Goal: Task Accomplishment & Management: Complete application form

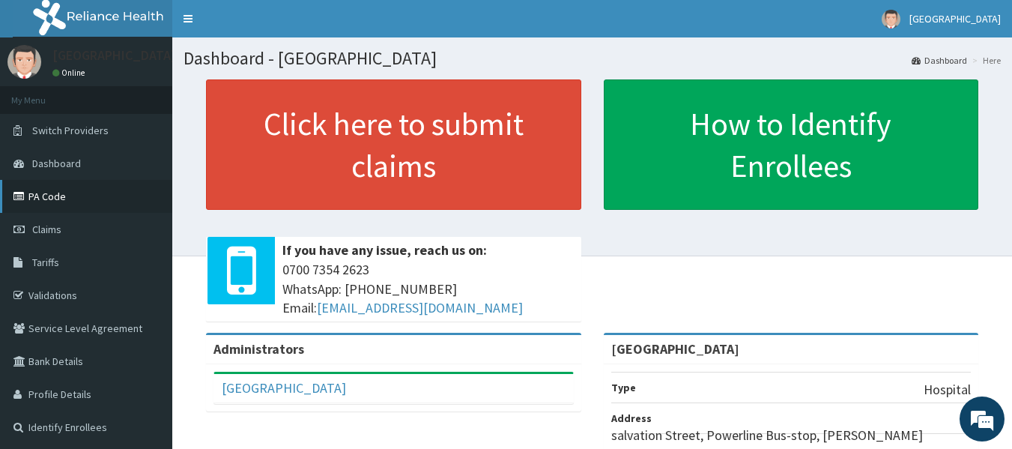
click at [116, 194] on link "PA Code" at bounding box center [86, 196] width 172 height 33
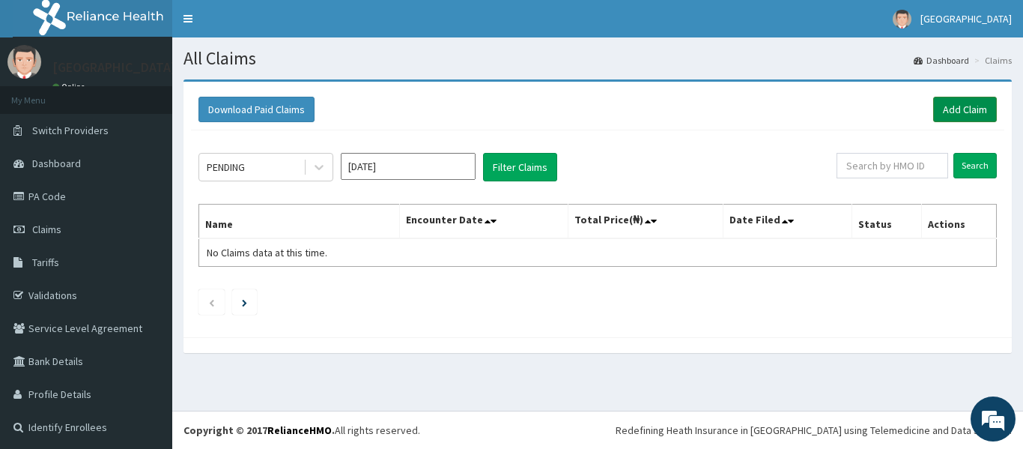
click at [945, 105] on link "Add Claim" at bounding box center [965, 109] width 64 height 25
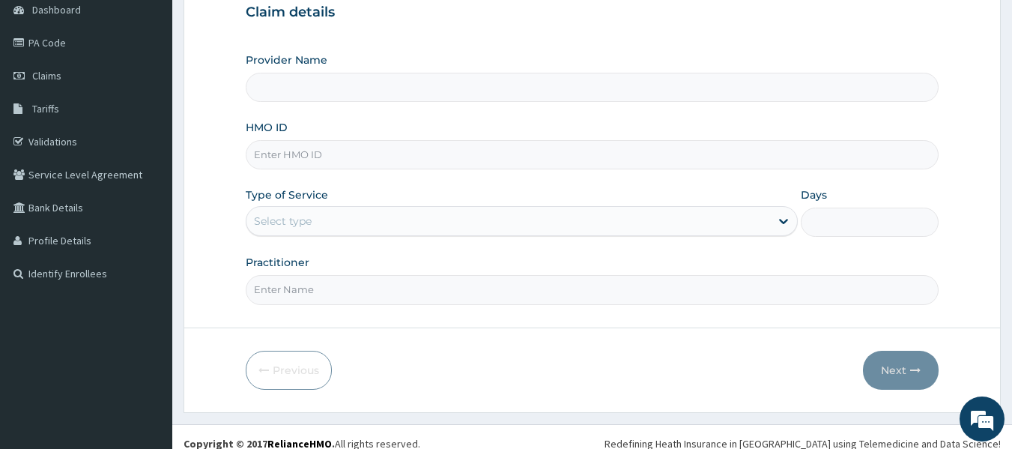
type input "[GEOGRAPHIC_DATA]"
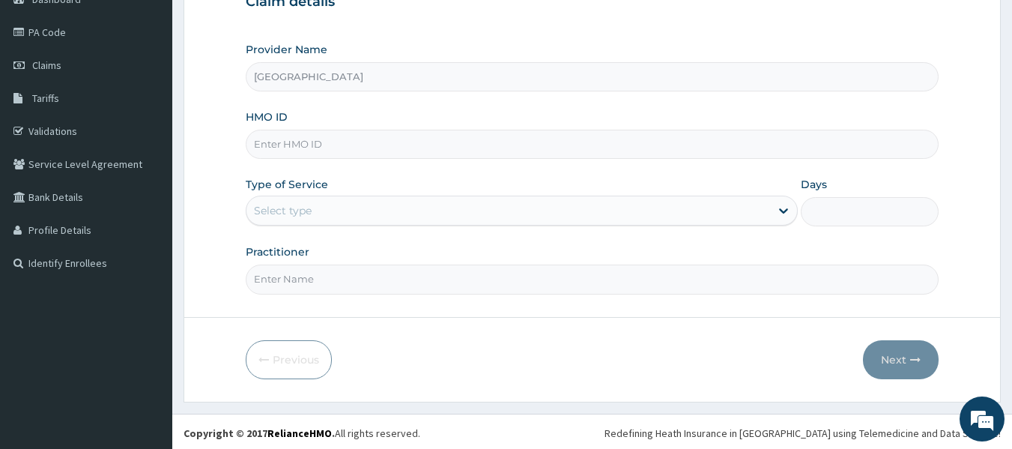
scroll to position [167, 0]
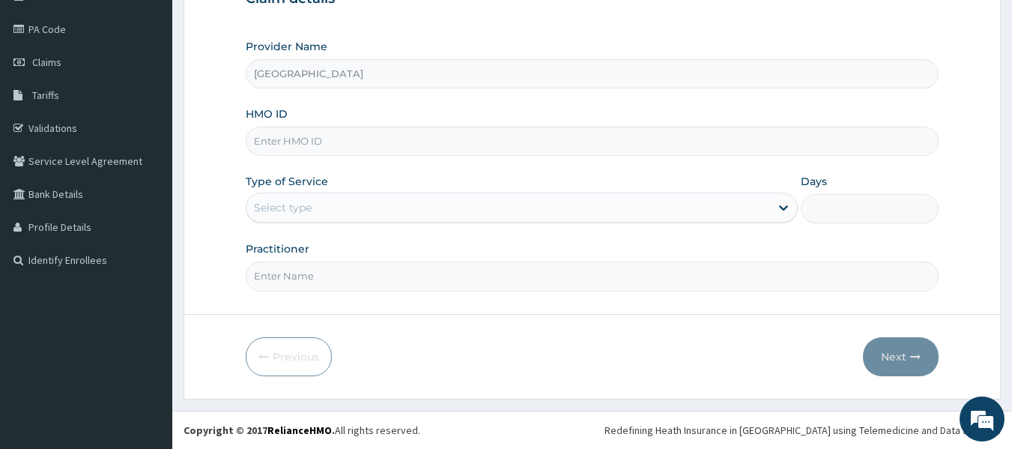
click at [723, 148] on input "HMO ID" at bounding box center [593, 141] width 694 height 29
type input "DTE/10021/A"
click at [742, 208] on div "Select type" at bounding box center [508, 208] width 524 height 24
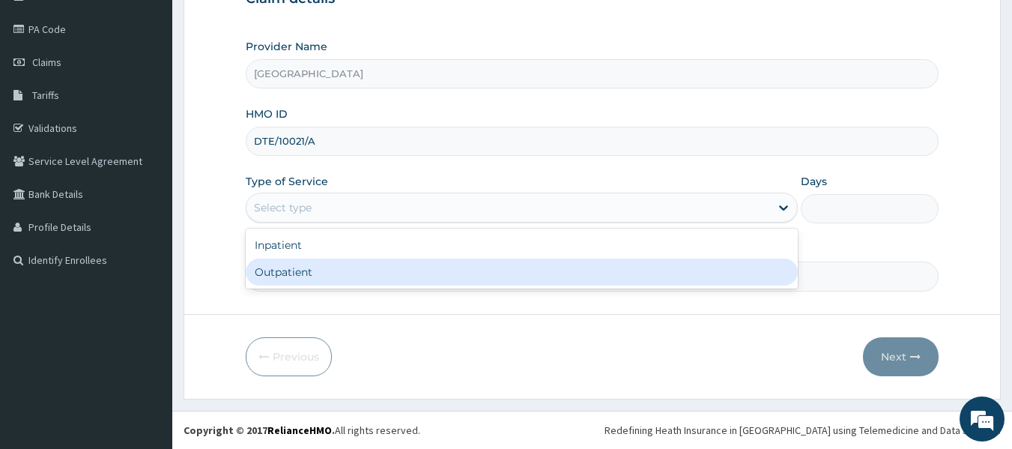
click at [742, 267] on div "Outpatient" at bounding box center [522, 271] width 552 height 27
type input "1"
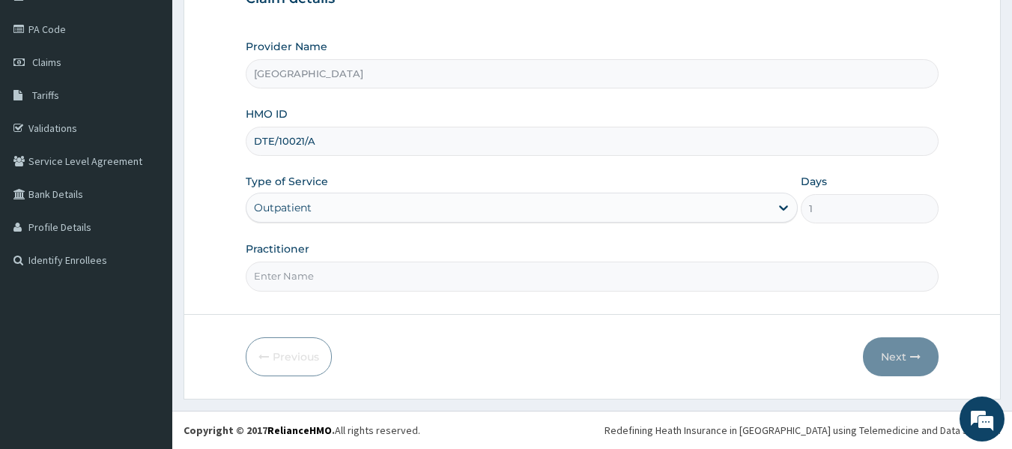
click at [664, 284] on input "Practitioner" at bounding box center [593, 275] width 694 height 29
type input "DR ERIYE"
click at [894, 354] on button "Next" at bounding box center [901, 356] width 76 height 39
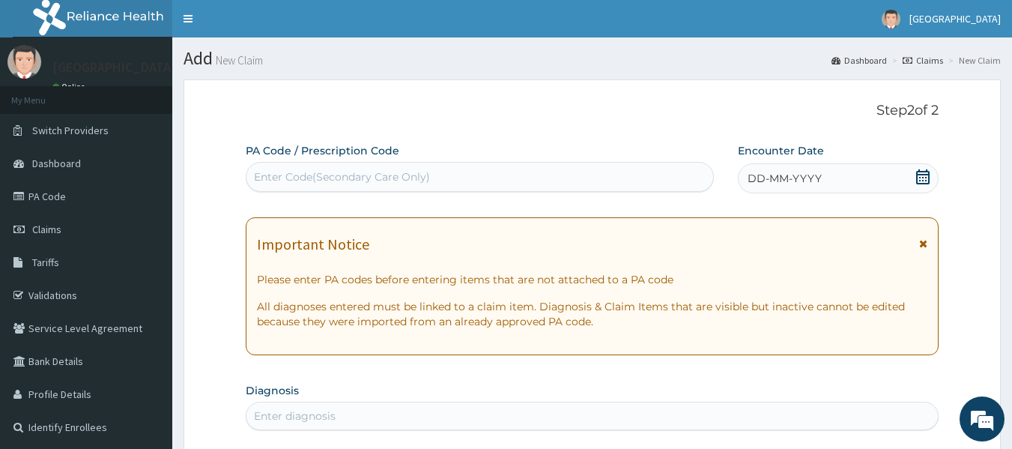
click at [601, 175] on div "Enter Code(Secondary Care Only)" at bounding box center [479, 177] width 467 height 24
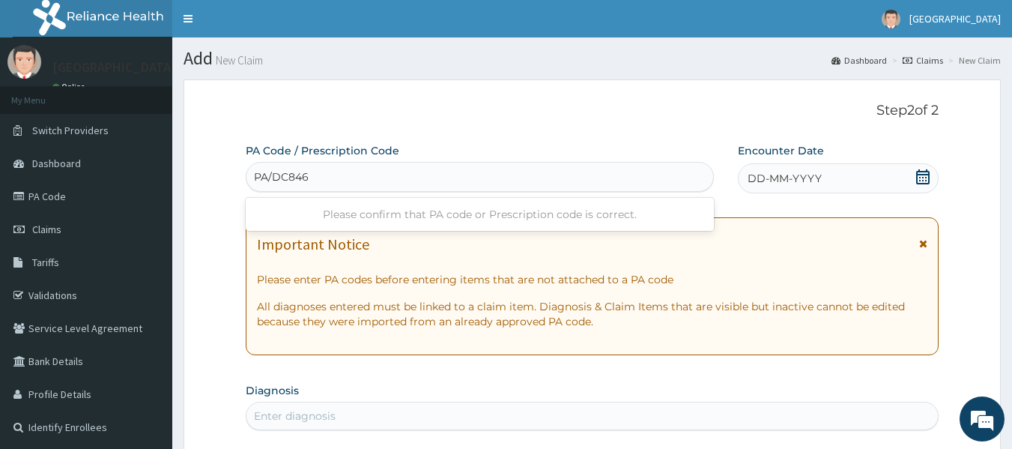
type input "PA/DC846F"
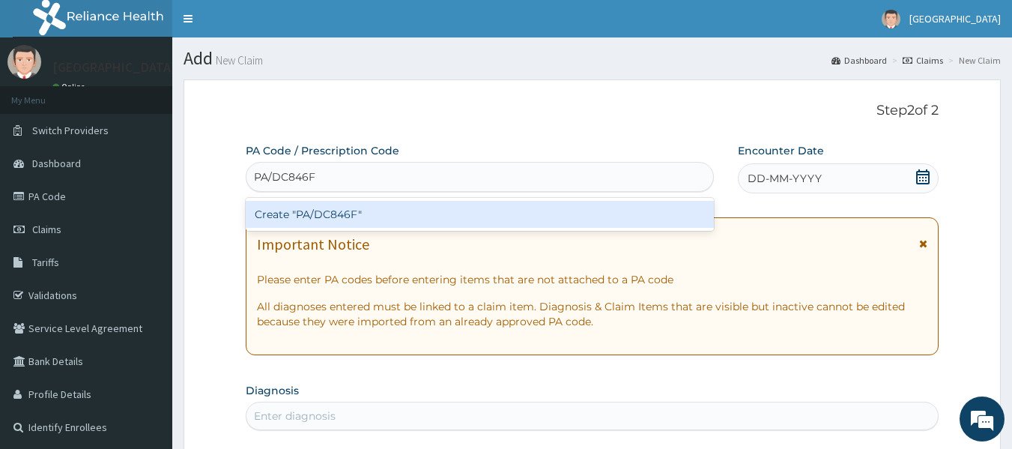
click at [599, 208] on div "Create "PA/DC846F"" at bounding box center [480, 214] width 469 height 27
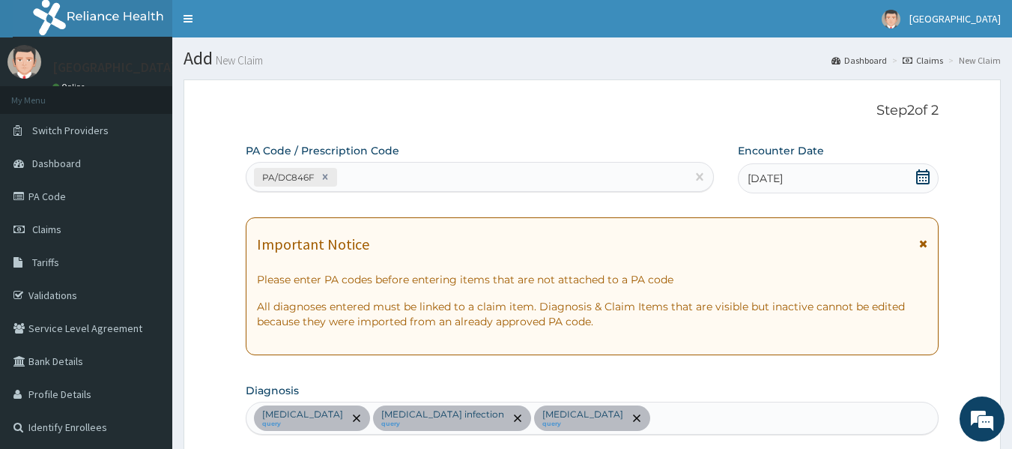
click at [488, 186] on div "PA/DC846F" at bounding box center [466, 177] width 440 height 25
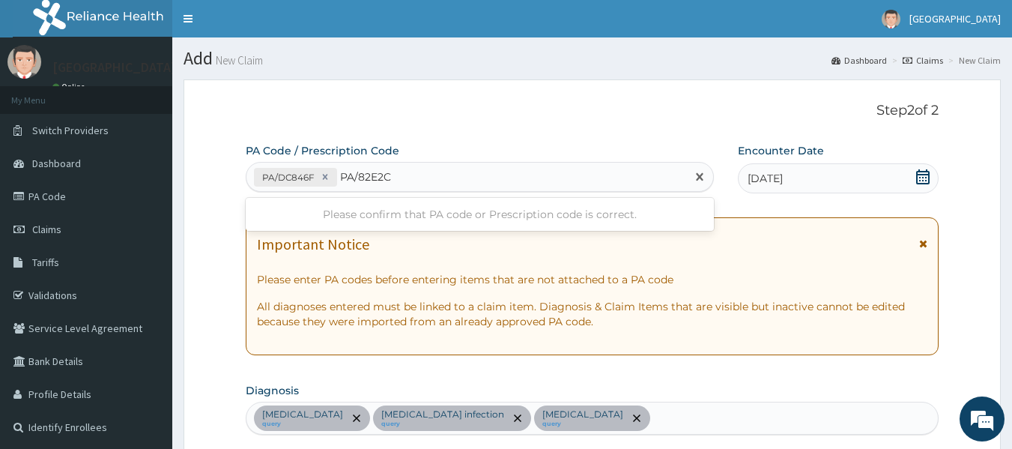
type input "PA/82E2C9"
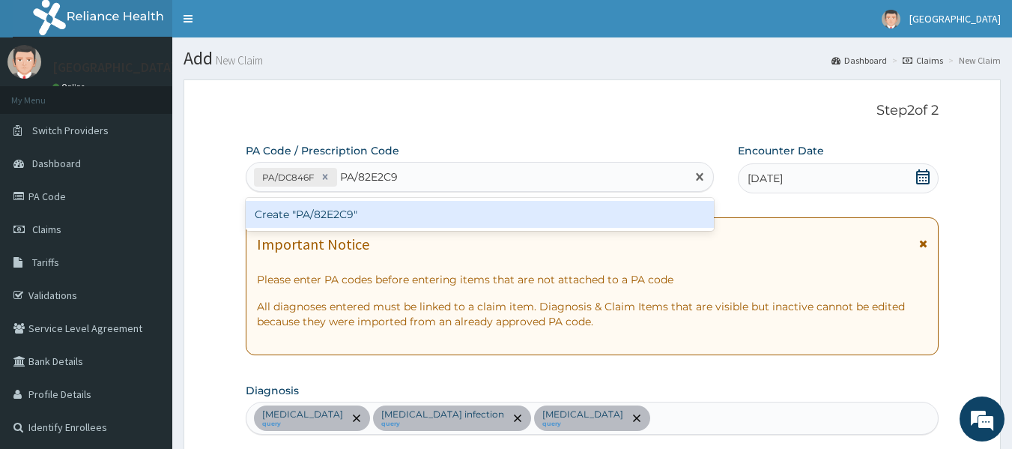
click at [497, 221] on div "Create "PA/82E2C9"" at bounding box center [480, 214] width 469 height 27
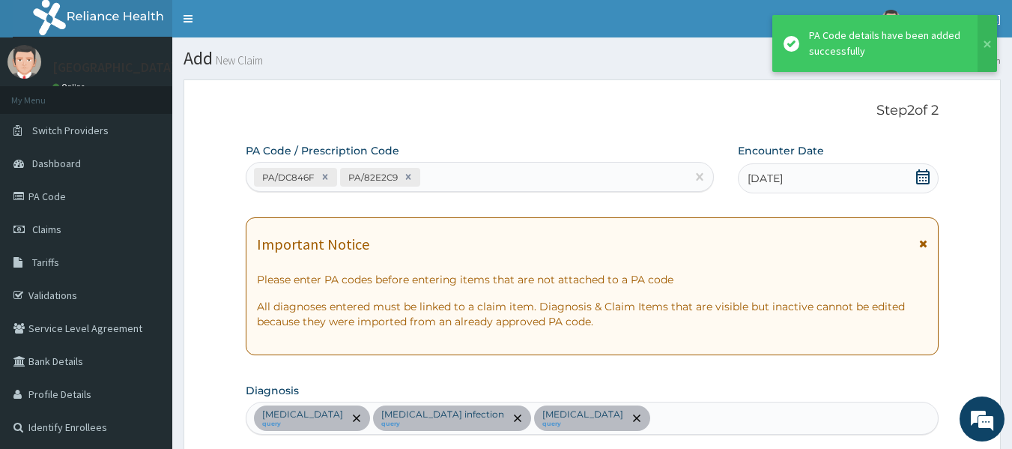
scroll to position [509, 0]
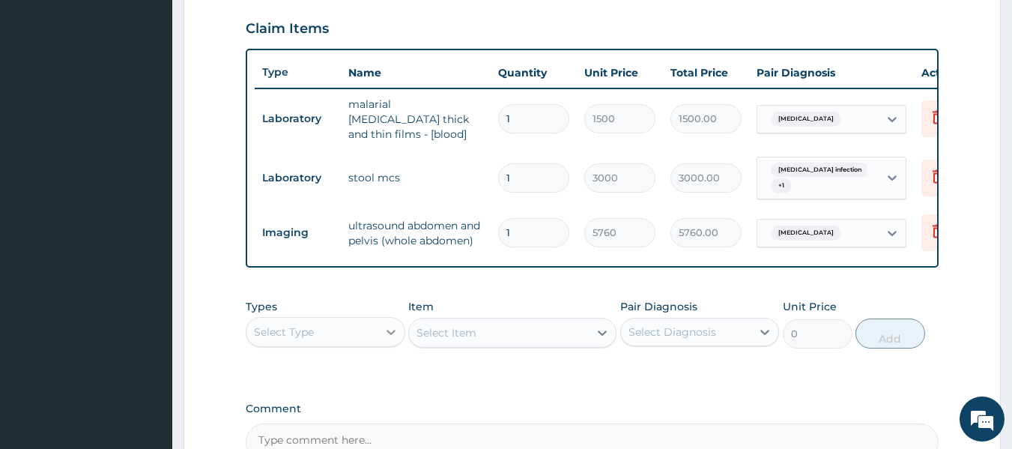
click at [382, 333] on div at bounding box center [391, 331] width 27 height 27
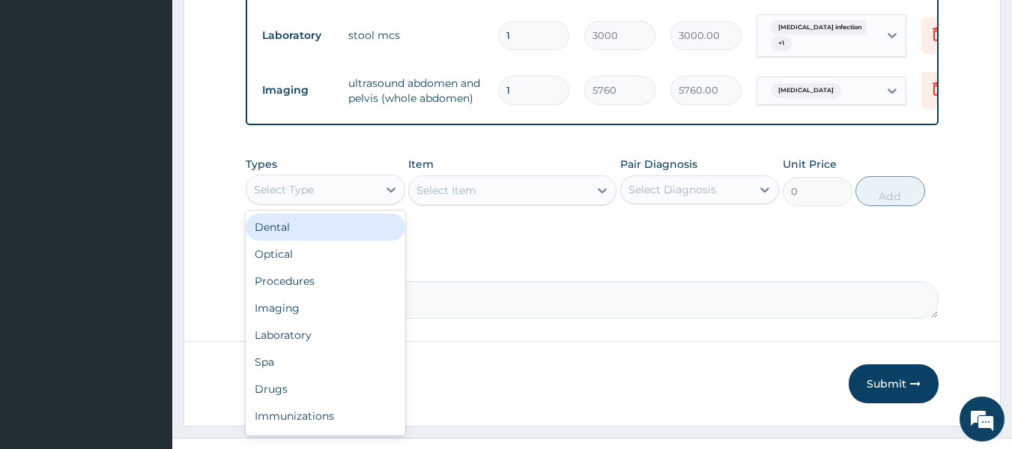
scroll to position [681, 0]
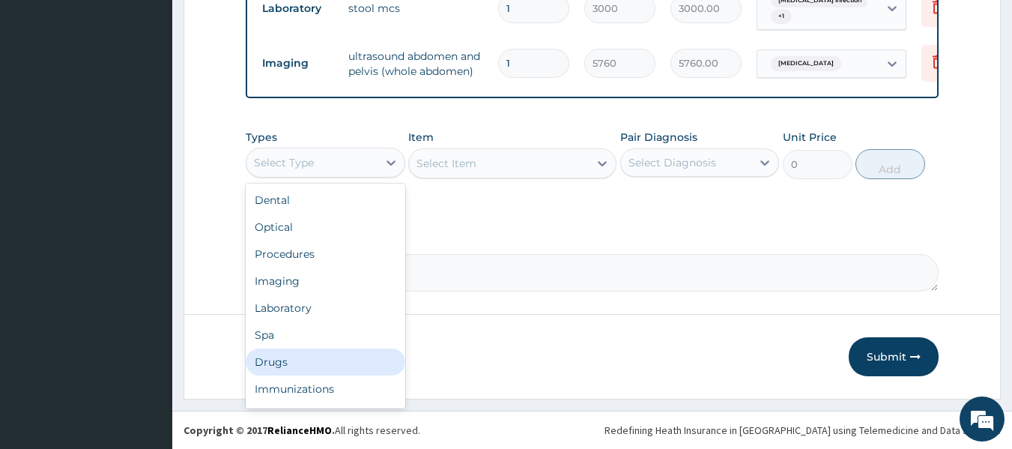
click at [305, 363] on div "Drugs" at bounding box center [326, 361] width 160 height 27
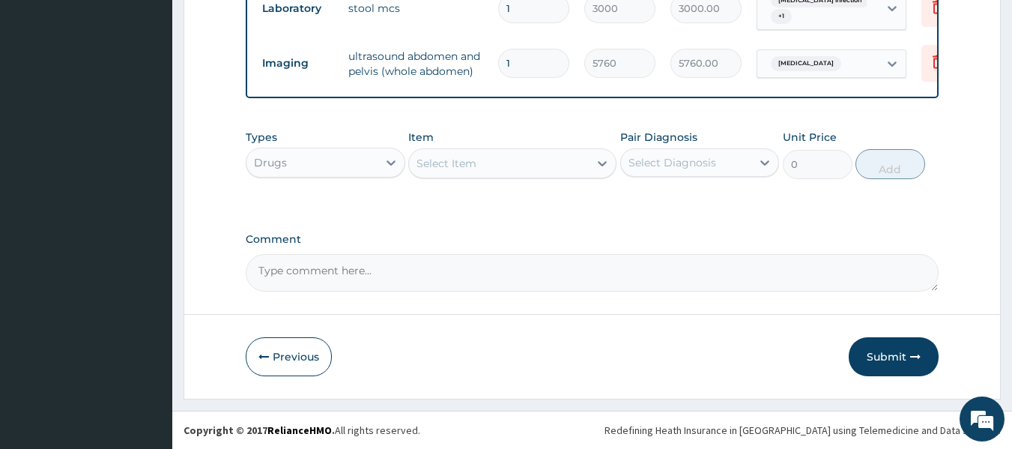
click at [512, 163] on div "Select Item" at bounding box center [499, 163] width 180 height 24
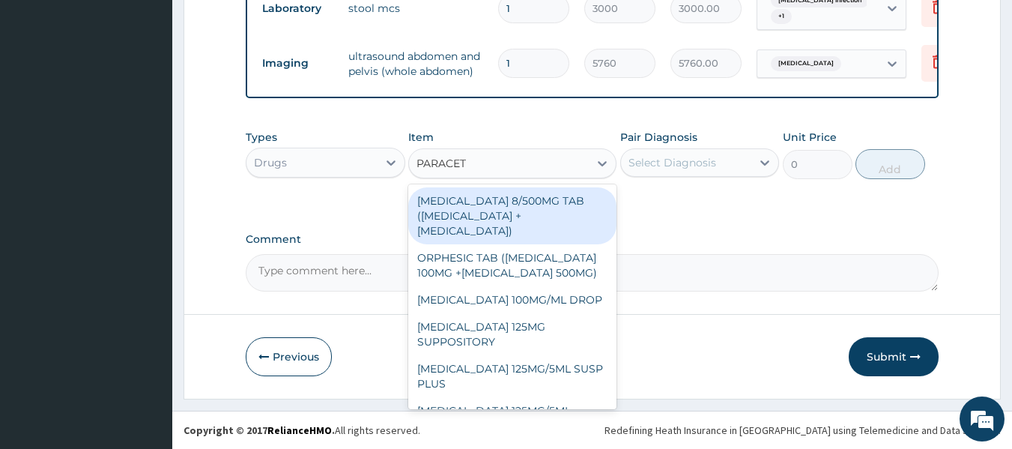
type input "PARACETA"
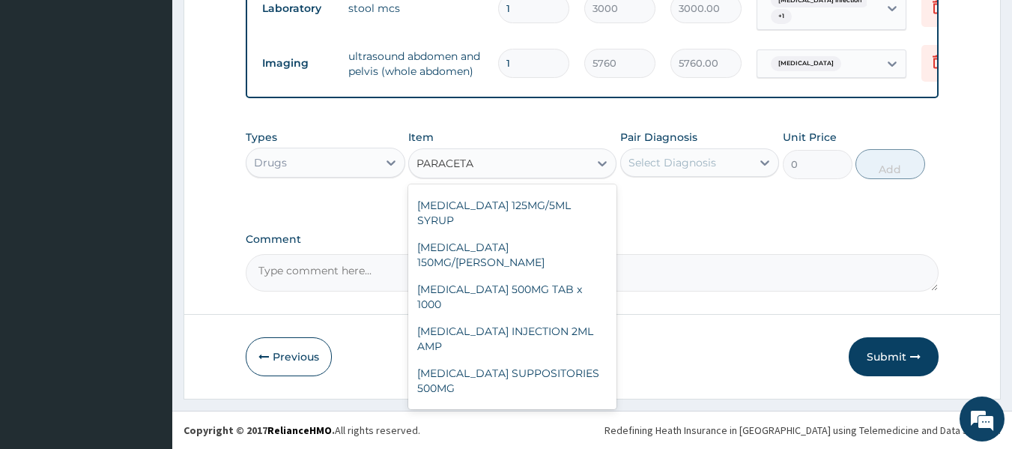
scroll to position [240, 0]
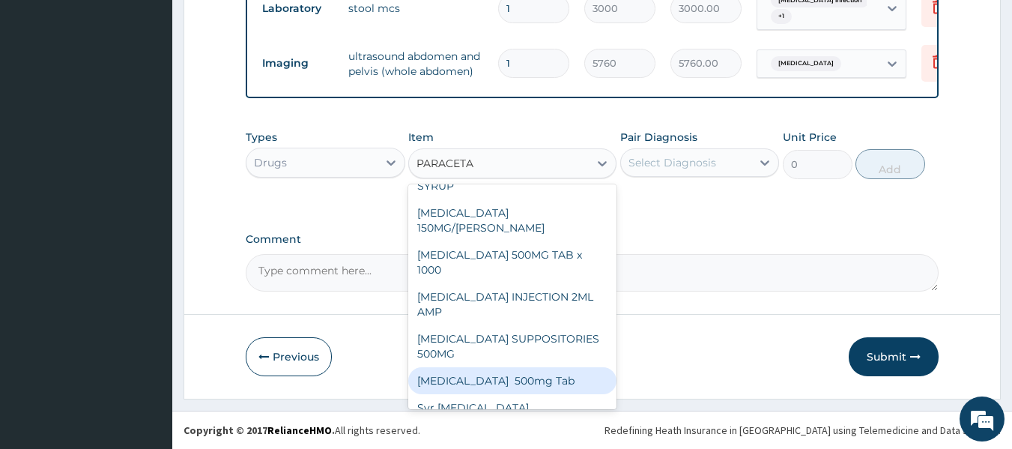
click at [536, 367] on div "Paracetamol 500mg Tab" at bounding box center [512, 380] width 208 height 27
type input "25"
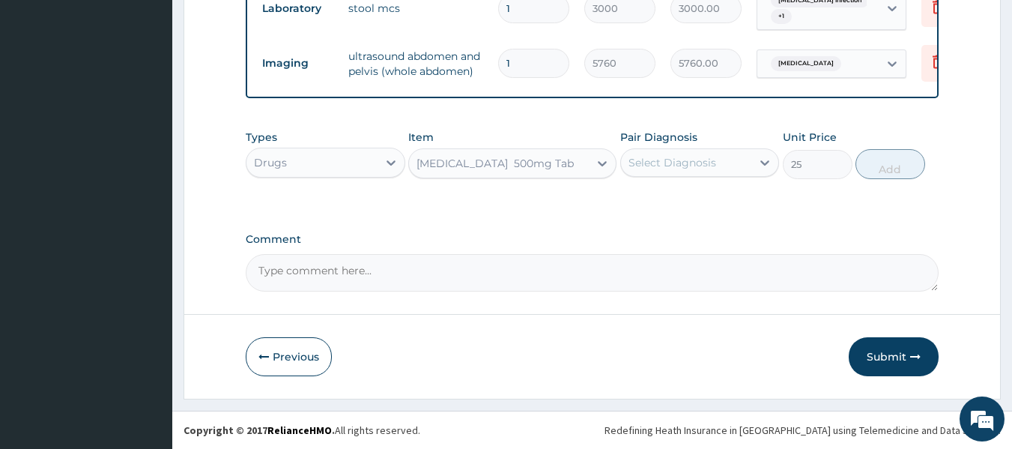
click at [718, 167] on div "Select Diagnosis" at bounding box center [686, 163] width 131 height 24
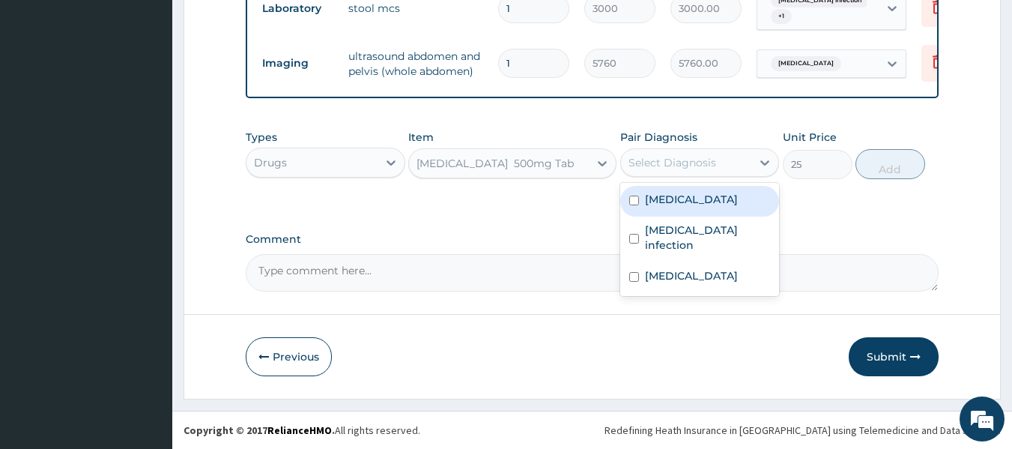
click at [719, 197] on div "Malaria" at bounding box center [700, 201] width 160 height 31
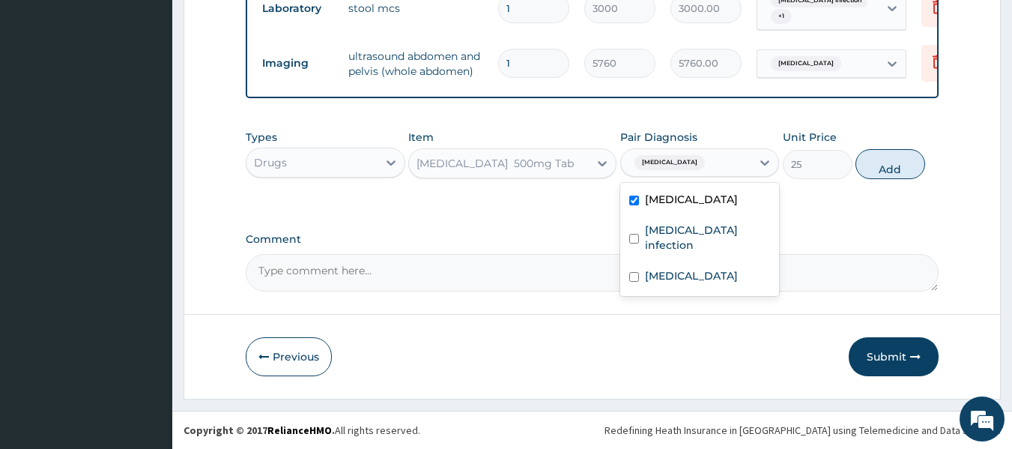
checkbox input "true"
click at [877, 169] on button "Add" at bounding box center [890, 164] width 70 height 30
type input "0"
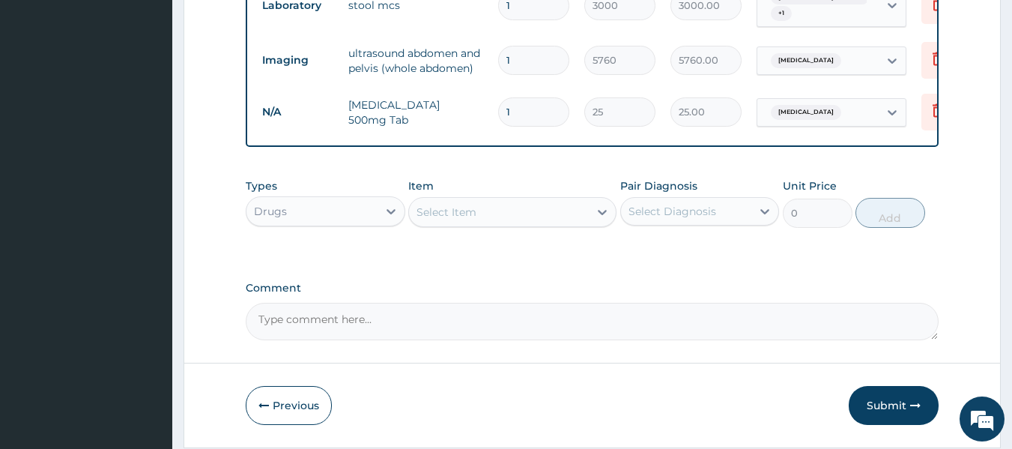
type input "18"
type input "450.00"
type input "18"
click at [556, 219] on div "Select Item" at bounding box center [499, 212] width 180 height 24
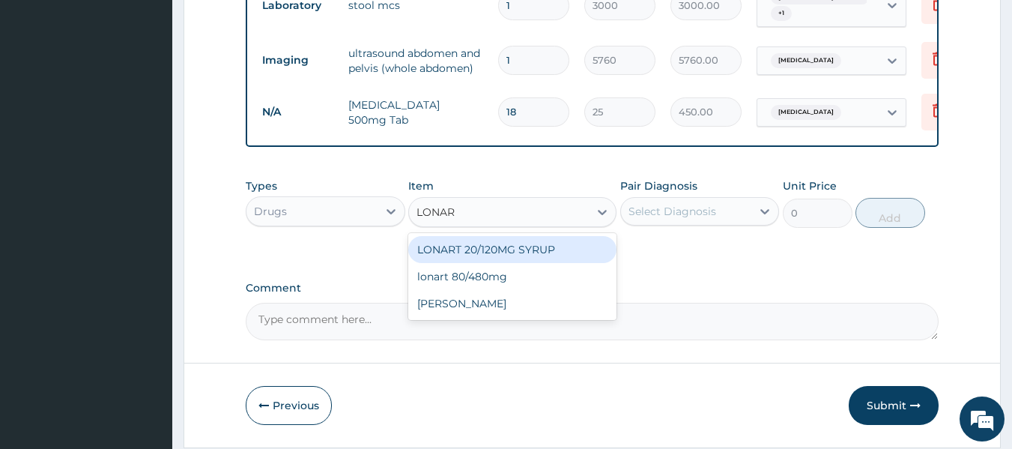
type input "LONART"
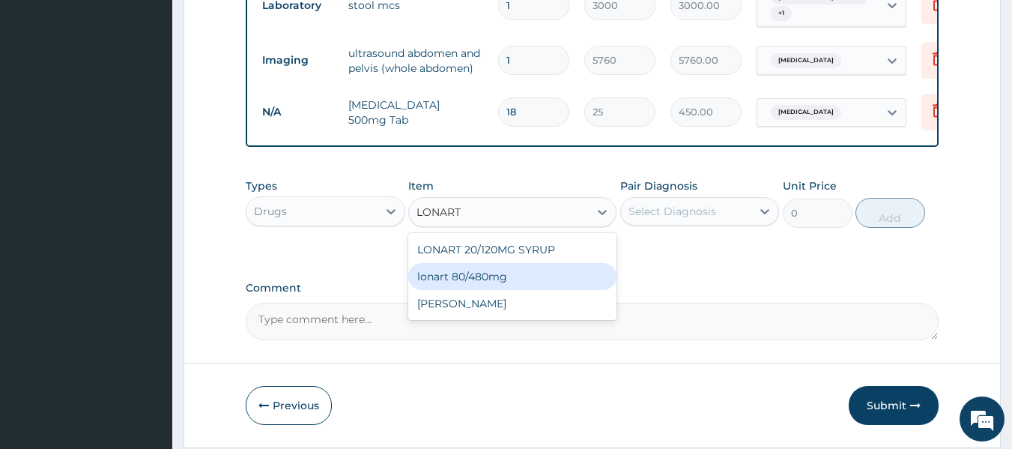
click at [559, 270] on div "lonart 80/480mg" at bounding box center [512, 276] width 208 height 27
type input "340.91748"
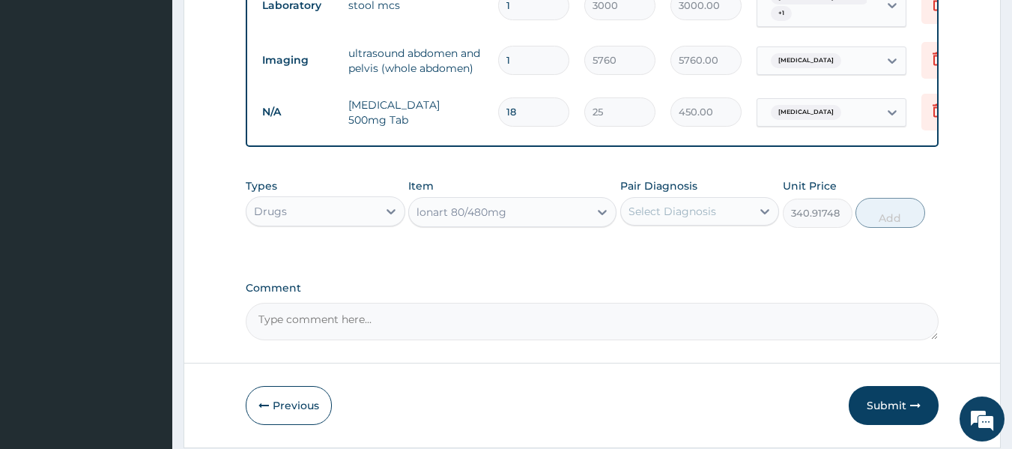
click at [657, 219] on div "Select Diagnosis" at bounding box center [672, 211] width 88 height 15
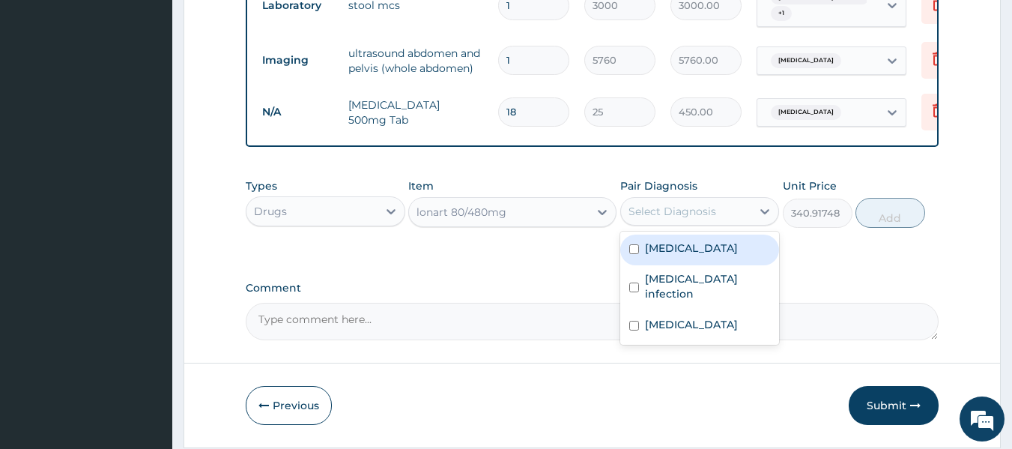
click at [673, 261] on div "Malaria" at bounding box center [700, 249] width 160 height 31
checkbox input "true"
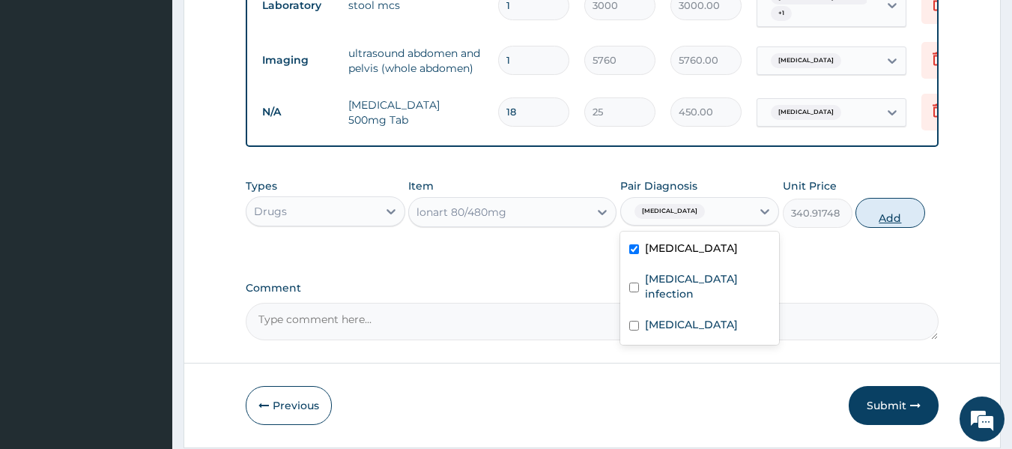
click at [882, 222] on button "Add" at bounding box center [890, 213] width 70 height 30
type input "0"
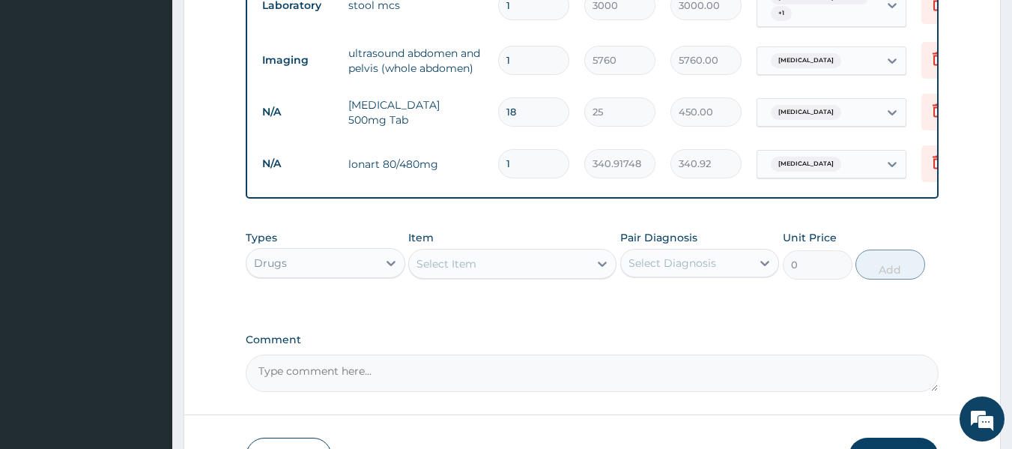
type input "0.00"
type input "6"
type input "2045.50"
type input "6"
click at [367, 273] on div "Drugs" at bounding box center [311, 263] width 131 height 24
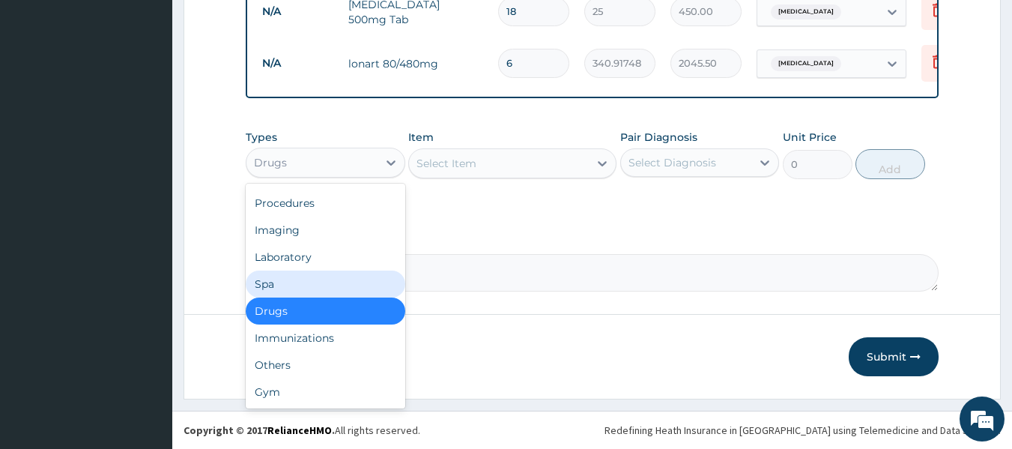
scroll to position [784, 0]
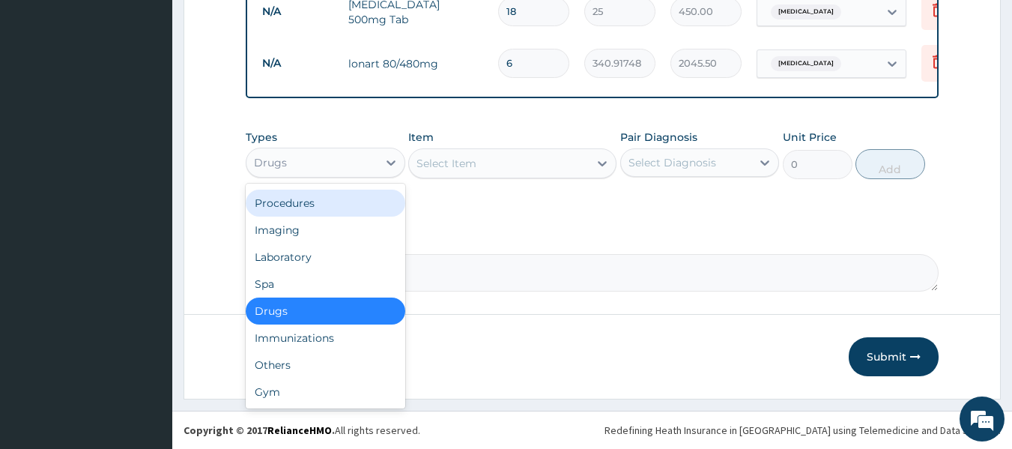
click at [362, 207] on div "Procedures" at bounding box center [326, 203] width 160 height 27
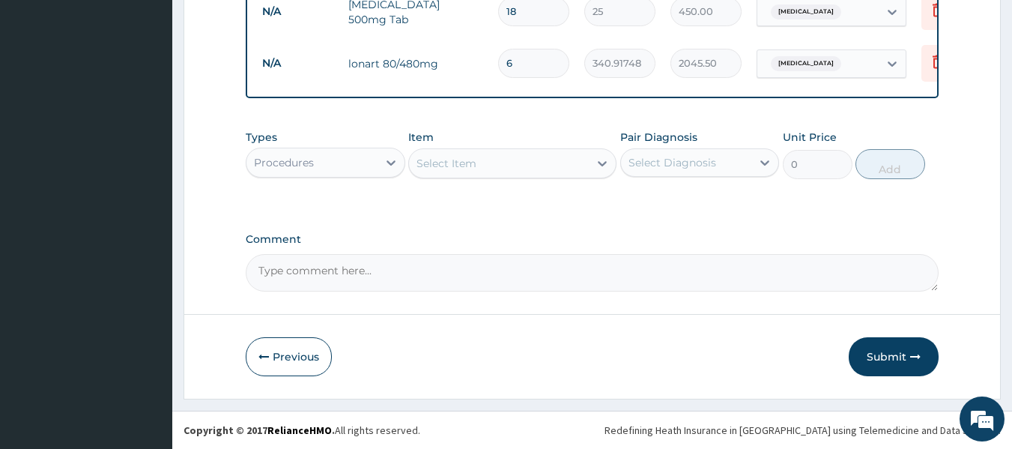
click at [504, 169] on div "Select Item" at bounding box center [499, 163] width 180 height 24
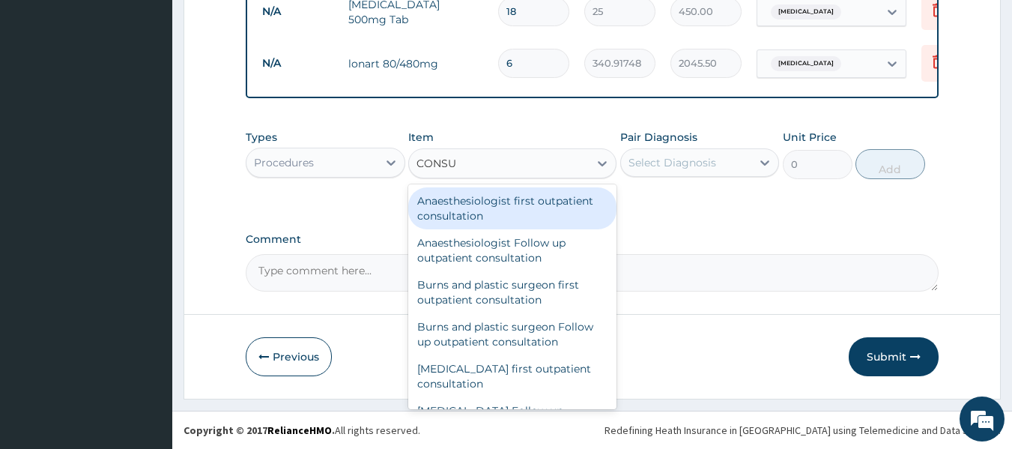
type input "CONSUL"
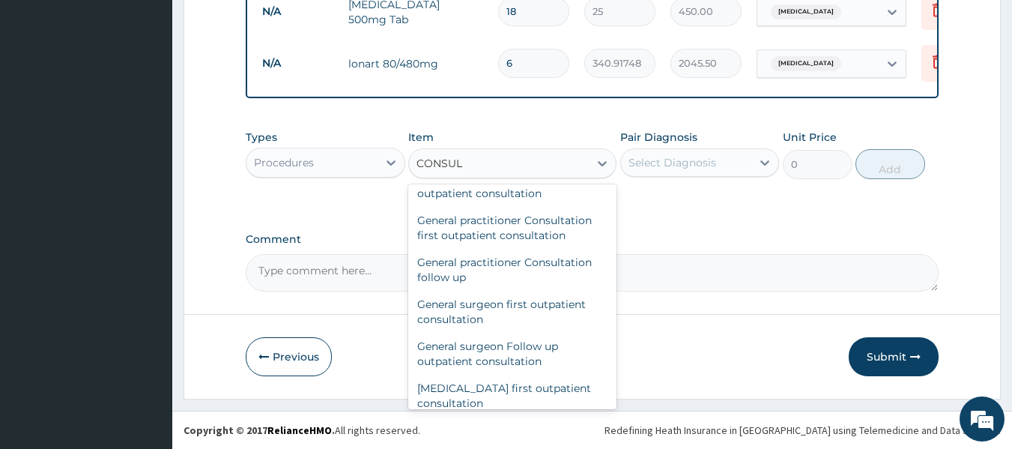
scroll to position [837, 0]
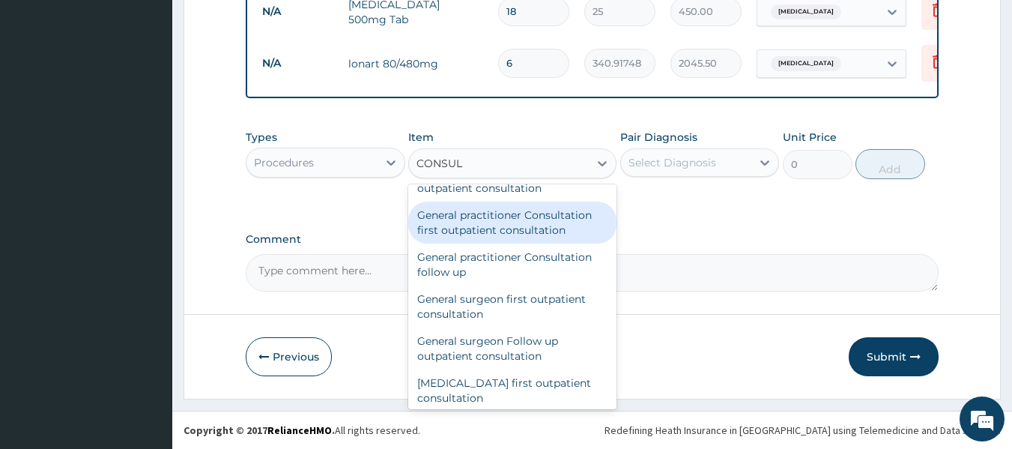
click at [512, 231] on div "General practitioner Consultation first outpatient consultation" at bounding box center [512, 222] width 208 height 42
type input "3000"
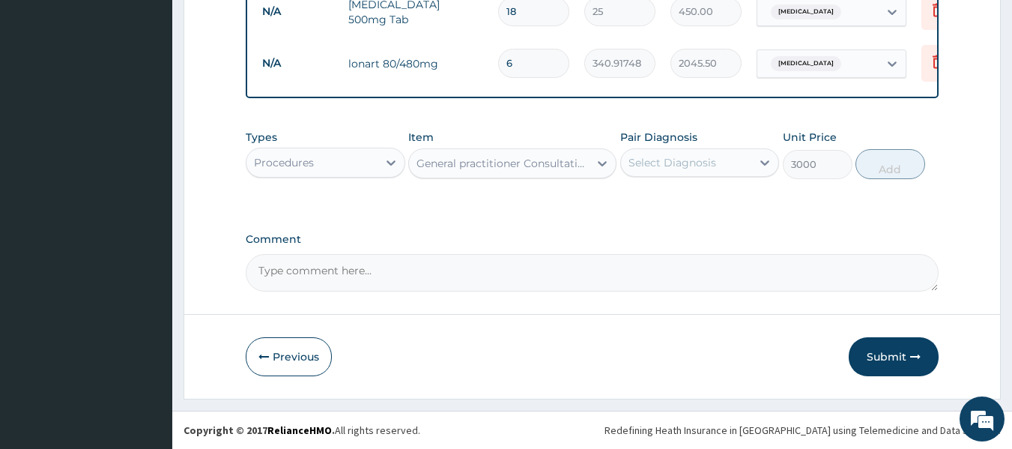
click at [677, 162] on div "Select Diagnosis" at bounding box center [672, 162] width 88 height 15
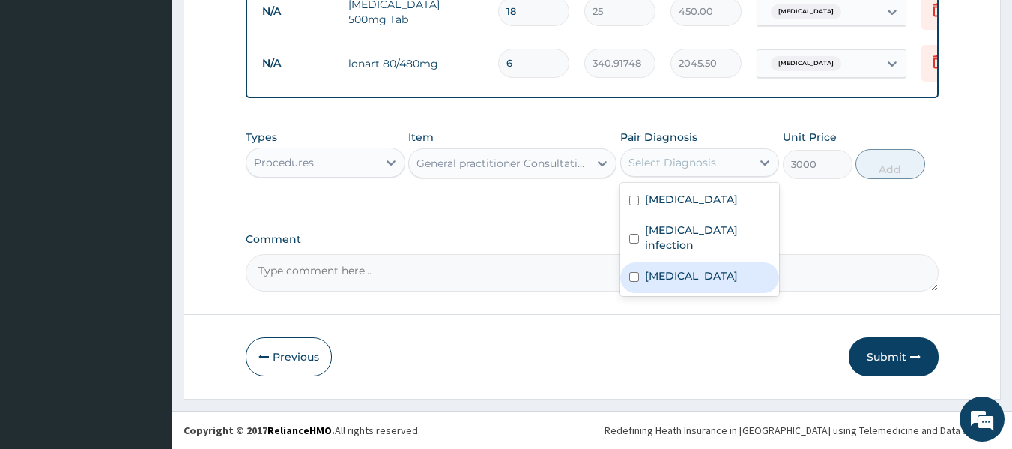
click at [678, 268] on label "Enterocolitis" at bounding box center [691, 275] width 93 height 15
checkbox input "true"
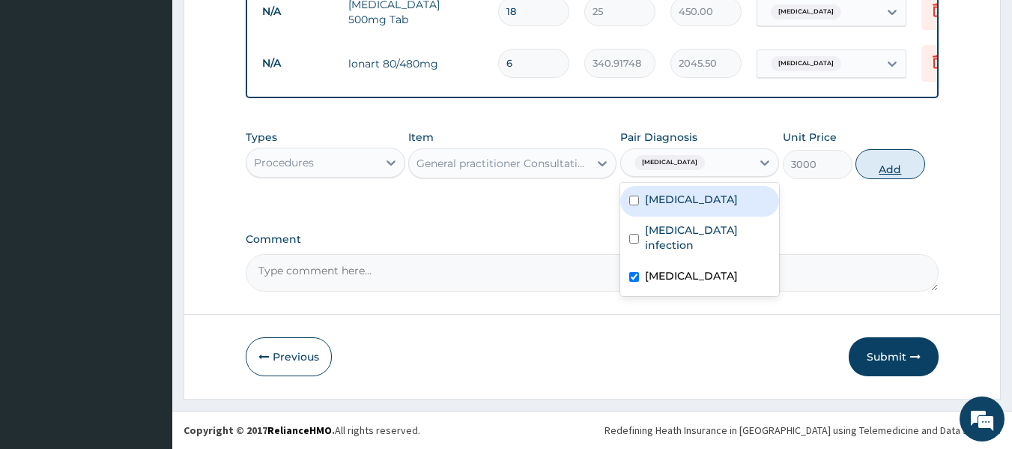
click at [894, 166] on button "Add" at bounding box center [890, 164] width 70 height 30
type input "0"
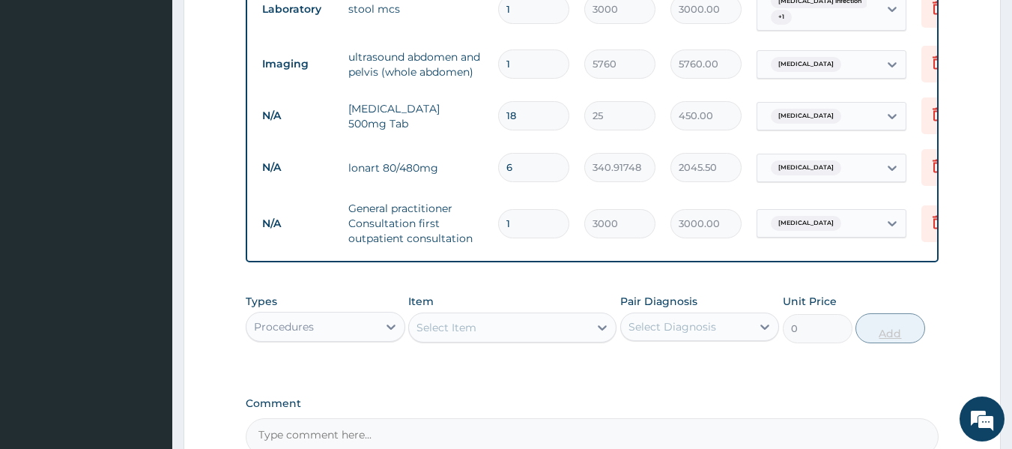
scroll to position [844, 0]
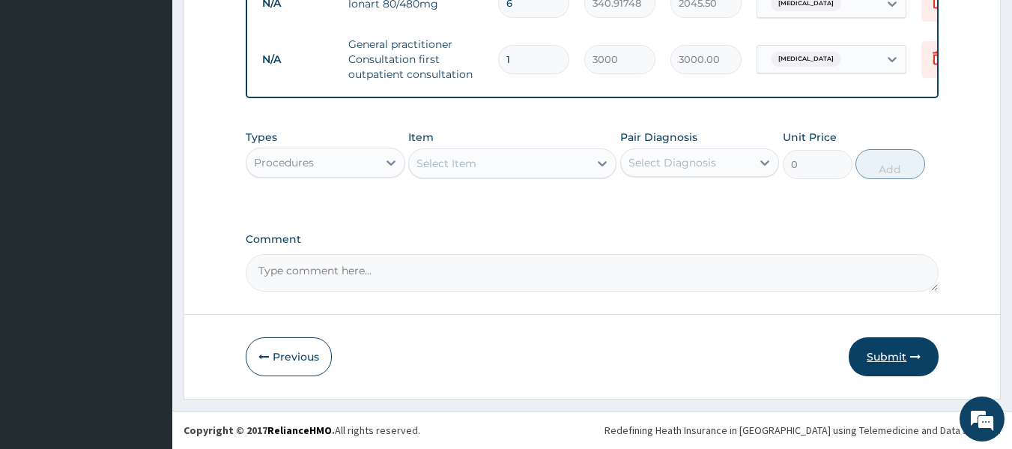
click at [891, 350] on button "Submit" at bounding box center [894, 356] width 90 height 39
